Goal: Information Seeking & Learning: Learn about a topic

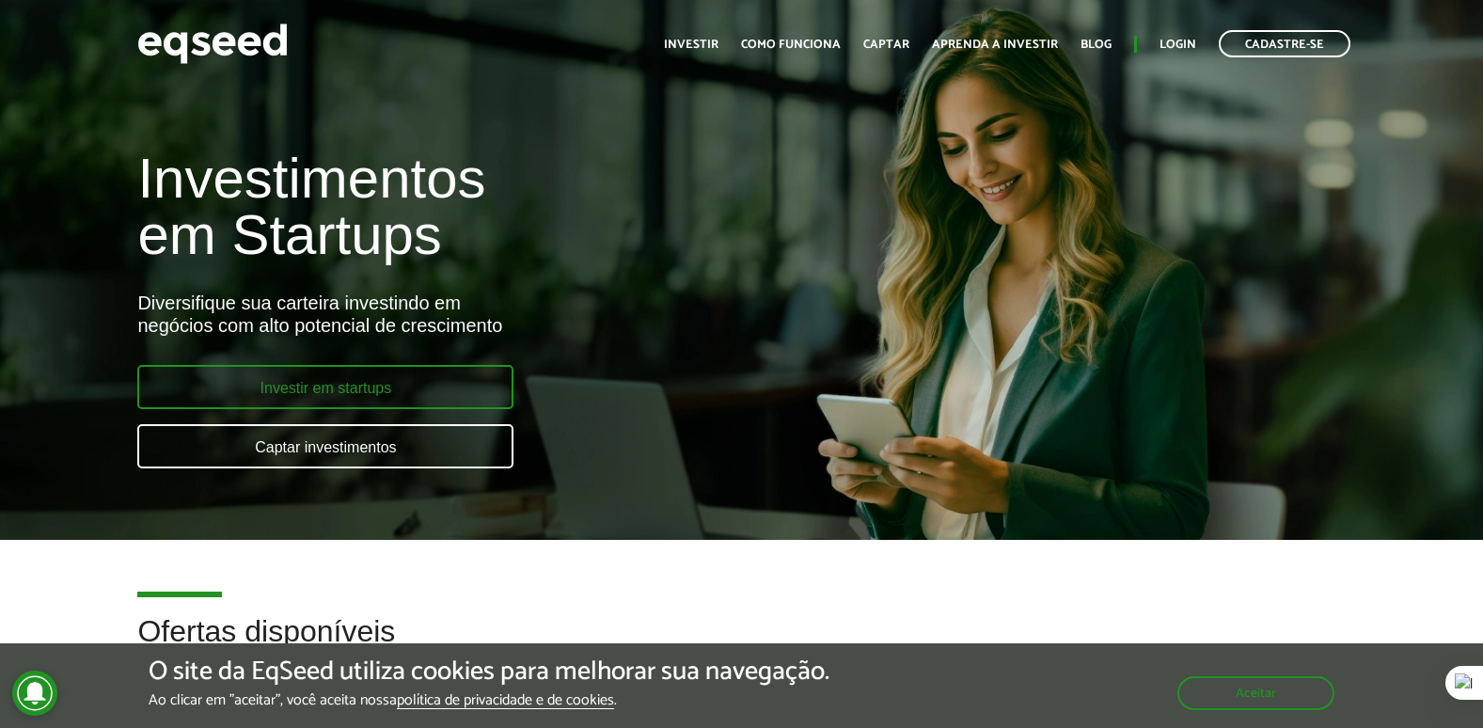
click at [322, 379] on link "Investir em startups" at bounding box center [325, 387] width 376 height 44
